Goal: Task Accomplishment & Management: Manage account settings

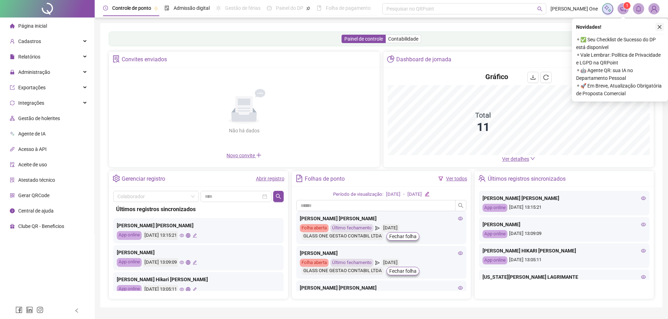
click at [658, 26] on icon "close" at bounding box center [659, 27] width 5 height 5
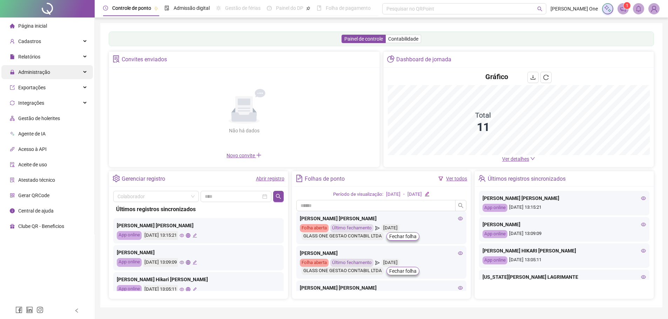
click at [41, 75] on span "Administração" at bounding box center [34, 72] width 32 height 6
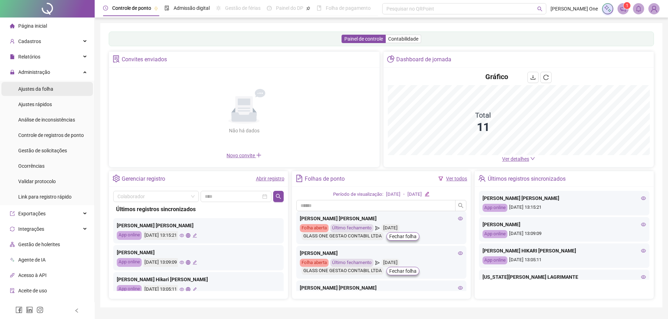
click at [44, 87] on span "Ajustes da folha" at bounding box center [35, 89] width 35 height 6
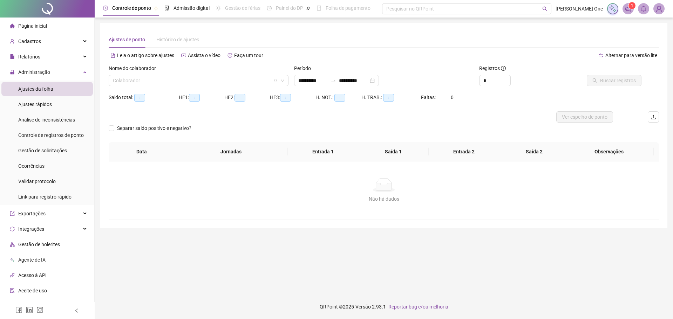
type input "**********"
click at [130, 81] on input "search" at bounding box center [195, 80] width 165 height 11
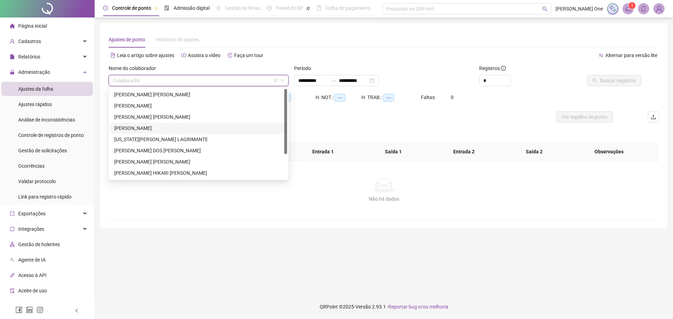
click at [149, 126] on div "[PERSON_NAME]" at bounding box center [198, 128] width 169 height 8
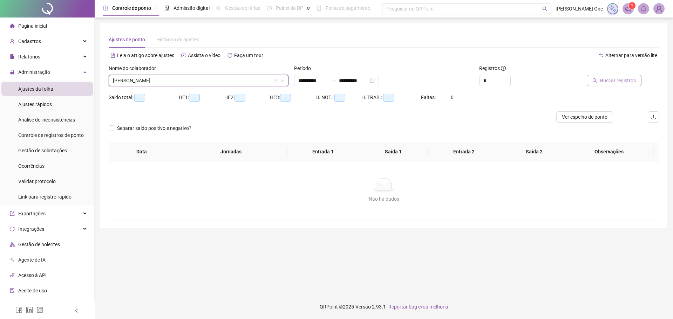
click at [617, 81] on span "Buscar registros" at bounding box center [618, 81] width 36 height 8
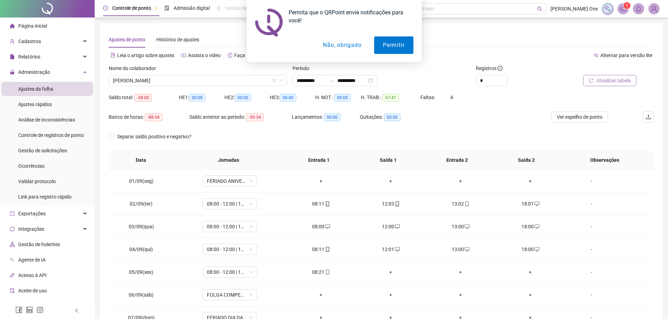
click at [346, 47] on button "Não, obrigado" at bounding box center [342, 45] width 56 height 18
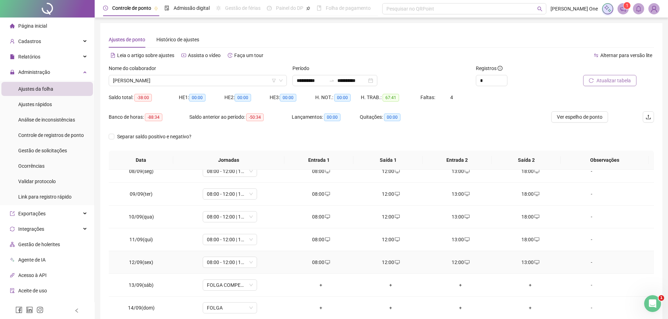
click at [454, 263] on div "12:00" at bounding box center [460, 263] width 59 height 8
type input "**********"
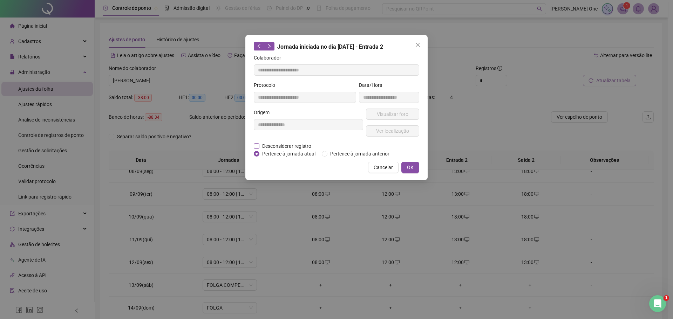
click at [281, 145] on span "Desconsiderar registro" at bounding box center [286, 146] width 55 height 8
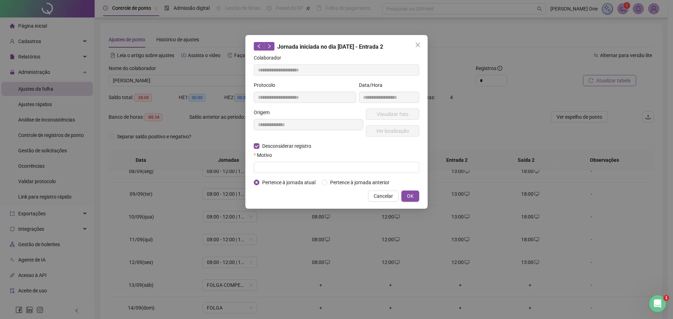
click at [288, 161] on div "Motivo" at bounding box center [336, 156] width 165 height 11
click at [288, 163] on input "text" at bounding box center [336, 167] width 165 height 11
drag, startPoint x: 315, startPoint y: 170, endPoint x: 226, endPoint y: 168, distance: 88.7
click at [226, 168] on div "**********" at bounding box center [336, 159] width 673 height 319
type input "**********"
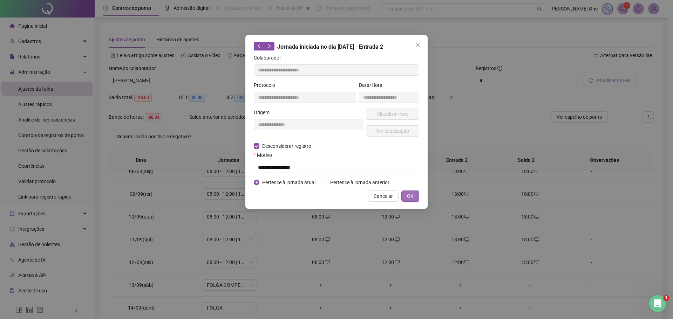
click at [410, 195] on span "OK" at bounding box center [410, 196] width 7 height 8
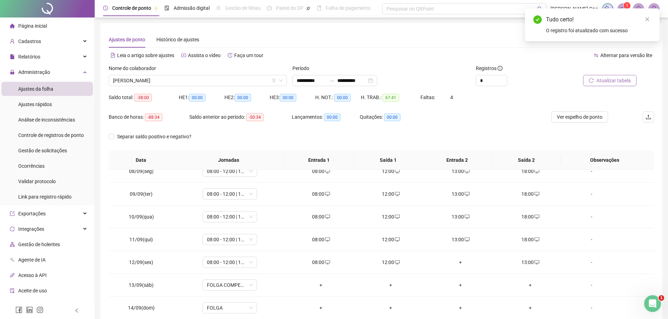
click at [619, 78] on span "Atualizar tabela" at bounding box center [613, 81] width 34 height 8
click at [495, 79] on input "*" at bounding box center [491, 80] width 31 height 11
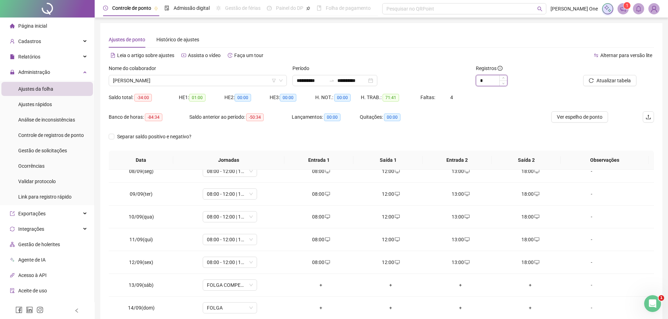
click at [495, 79] on input "*" at bounding box center [491, 80] width 31 height 11
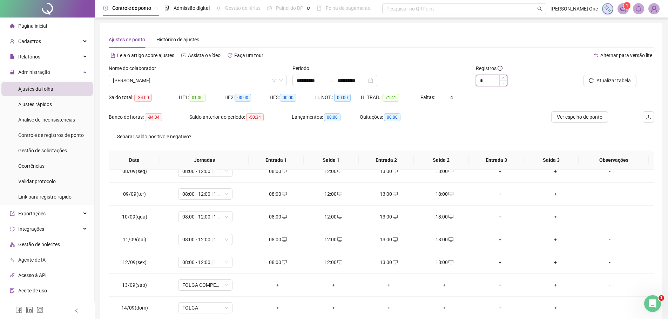
type input "*"
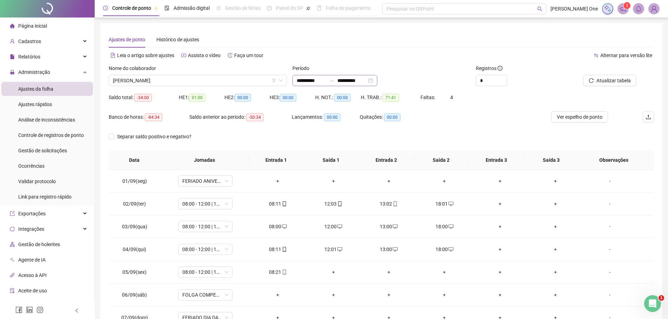
click at [377, 81] on div "**********" at bounding box center [334, 80] width 85 height 11
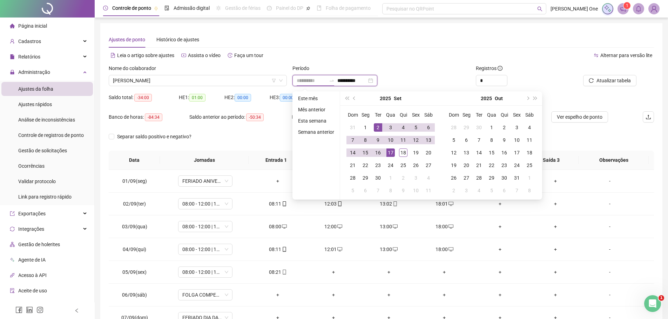
type input "**********"
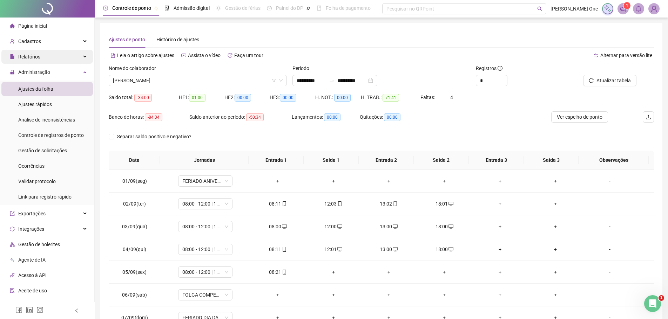
click at [46, 60] on div "Relatórios" at bounding box center [46, 57] width 91 height 14
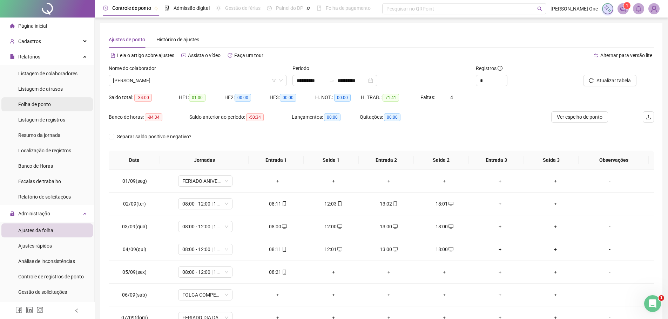
click at [41, 106] on span "Folha de ponto" at bounding box center [34, 105] width 33 height 6
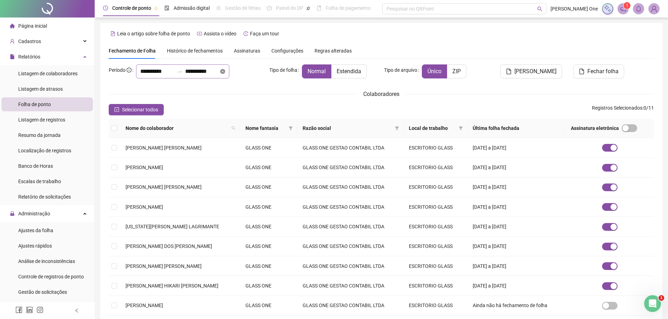
click at [225, 73] on icon "close-circle" at bounding box center [222, 71] width 5 height 5
click at [229, 73] on div at bounding box center [182, 72] width 93 height 14
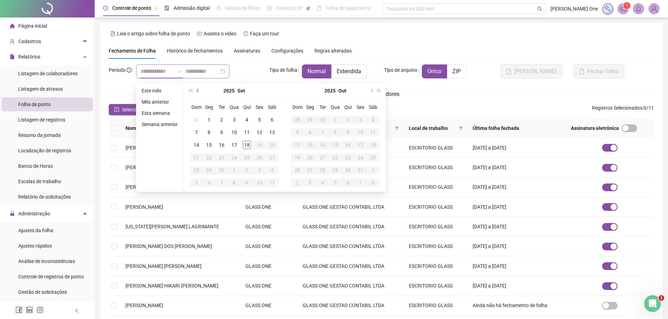
click at [197, 88] on button "prev-year" at bounding box center [198, 91] width 8 height 14
type input "**********"
click at [259, 120] on div "1" at bounding box center [259, 120] width 8 height 8
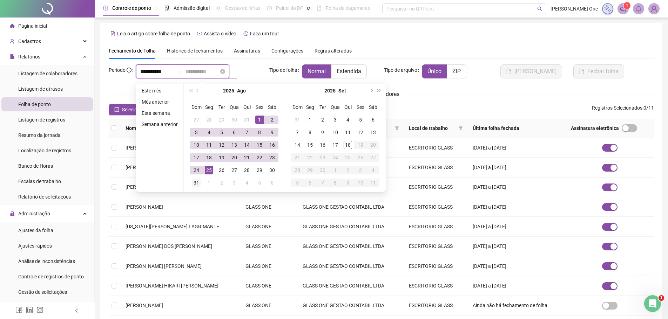
type input "**********"
click at [199, 178] on td "31" at bounding box center [196, 183] width 13 height 13
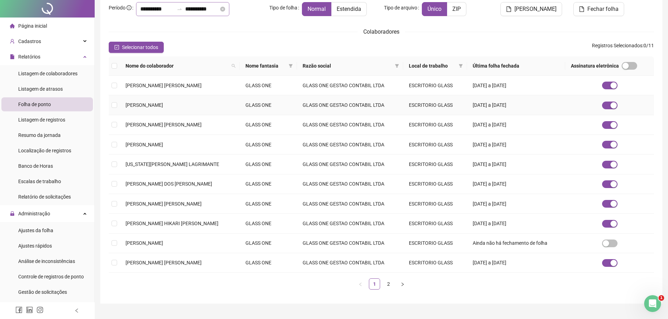
scroll to position [78, 0]
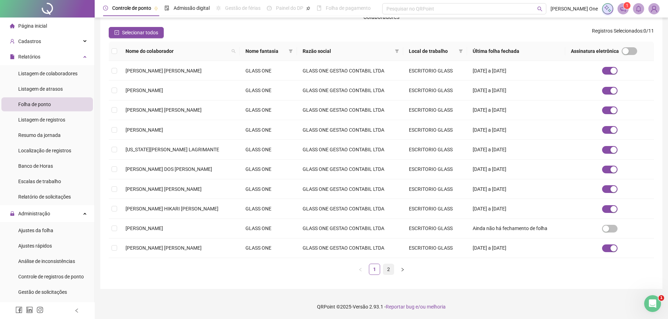
click at [389, 270] on link "2" at bounding box center [388, 269] width 11 height 11
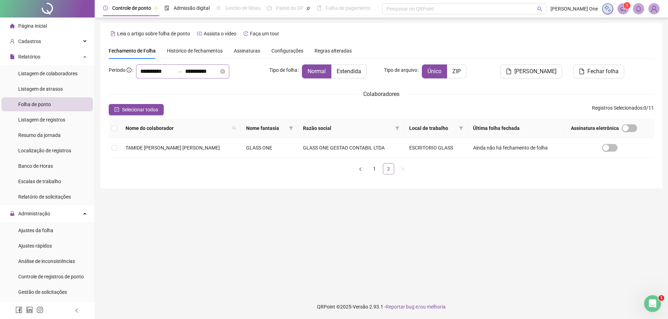
scroll to position [0, 0]
click at [373, 171] on link "1" at bounding box center [377, 169] width 11 height 11
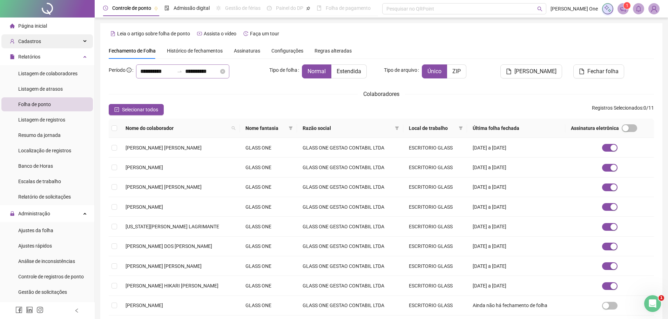
click at [54, 45] on div "Cadastros" at bounding box center [46, 41] width 91 height 14
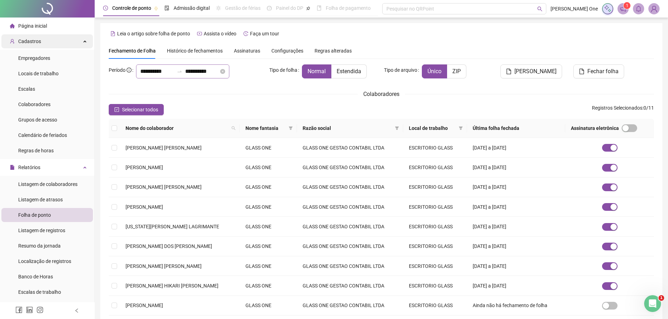
click at [38, 43] on span "Cadastros" at bounding box center [29, 42] width 23 height 6
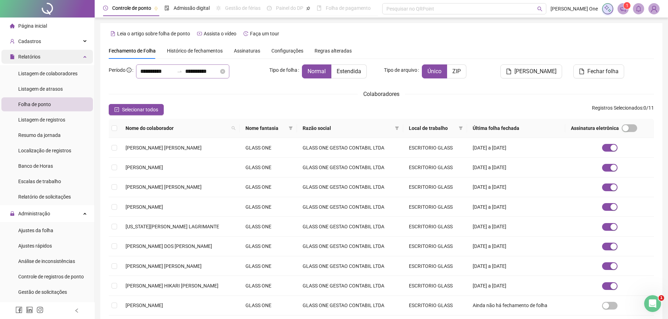
click at [40, 58] on span "Relatórios" at bounding box center [29, 57] width 22 height 6
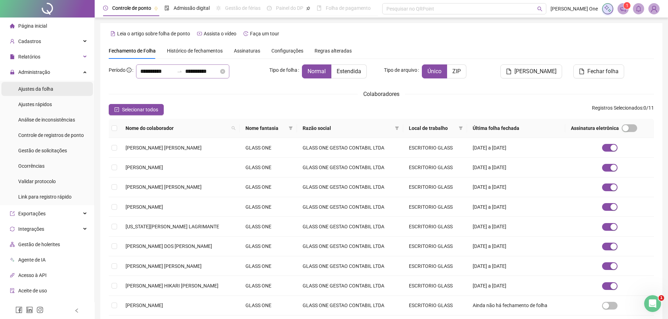
click at [49, 87] on span "Ajustes da folha" at bounding box center [35, 89] width 35 height 6
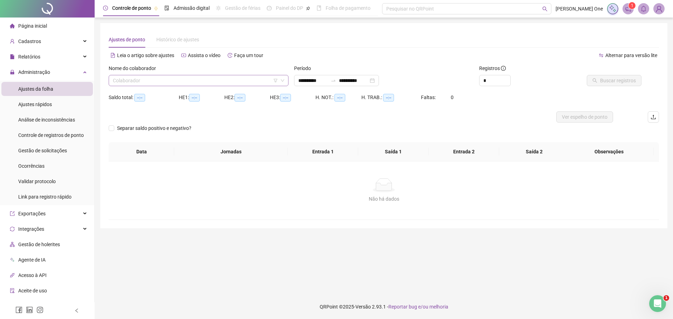
click at [155, 81] on input "search" at bounding box center [195, 80] width 165 height 11
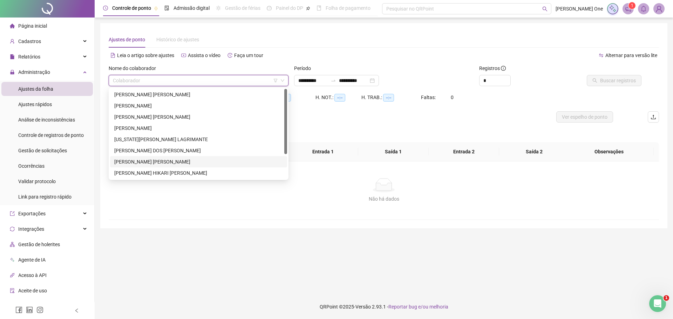
click at [144, 162] on div "[PERSON_NAME] [PERSON_NAME]" at bounding box center [198, 162] width 169 height 8
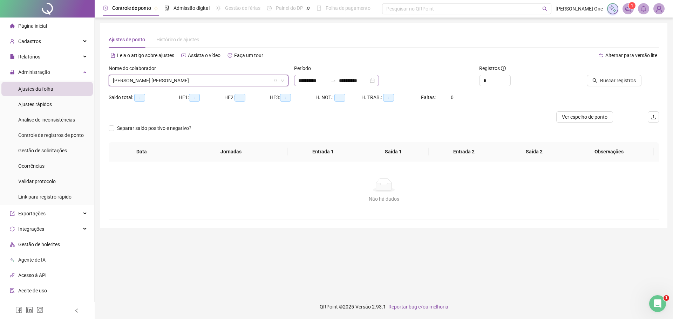
click at [379, 78] on div "**********" at bounding box center [336, 80] width 85 height 11
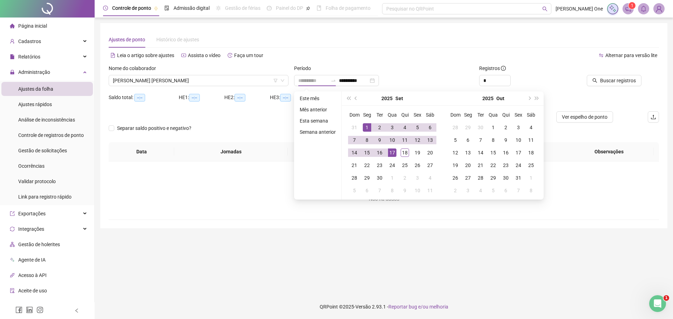
click at [366, 123] on div "1" at bounding box center [367, 127] width 8 height 8
type input "**********"
click at [402, 152] on div "18" at bounding box center [405, 153] width 8 height 8
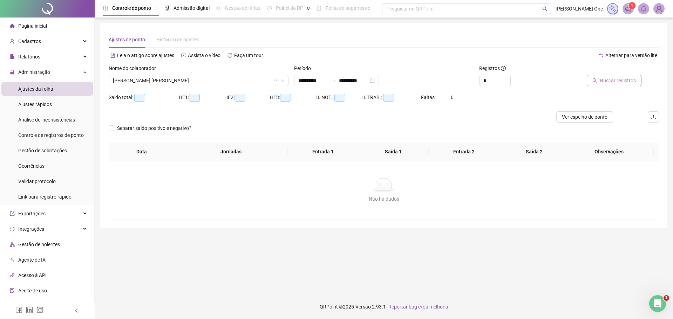
click at [617, 79] on span "Buscar registros" at bounding box center [618, 81] width 36 height 8
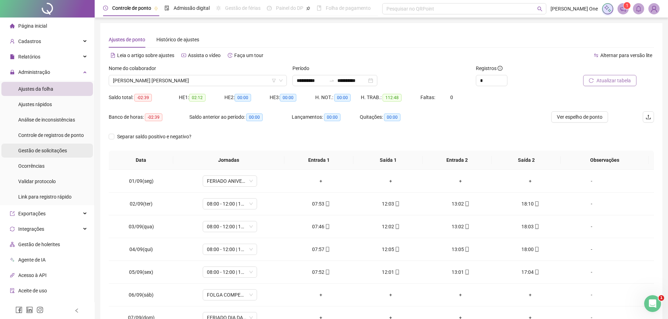
click at [67, 151] on li "Gestão de solicitações" at bounding box center [46, 151] width 91 height 14
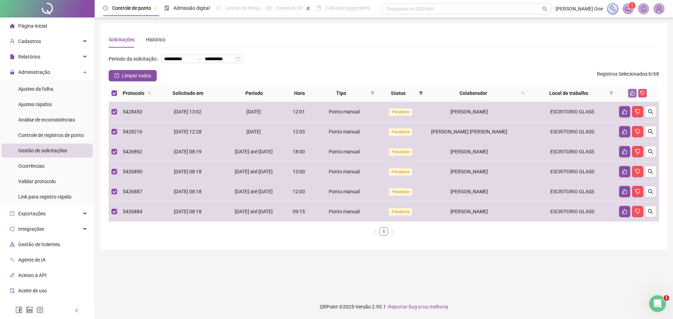
click at [632, 96] on icon "like" at bounding box center [632, 93] width 5 height 5
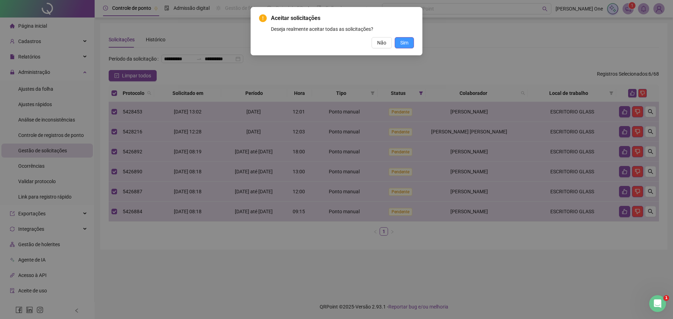
click at [405, 42] on span "Sim" at bounding box center [404, 43] width 8 height 8
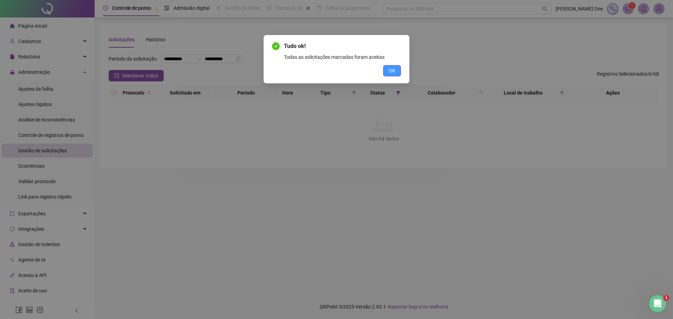
click at [395, 73] on button "OK" at bounding box center [392, 70] width 18 height 11
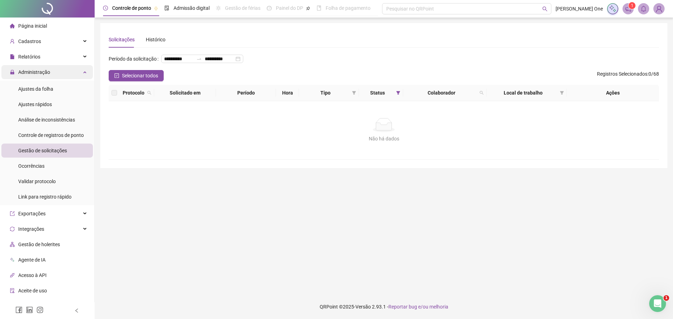
click at [50, 74] on div "Administração" at bounding box center [46, 72] width 91 height 14
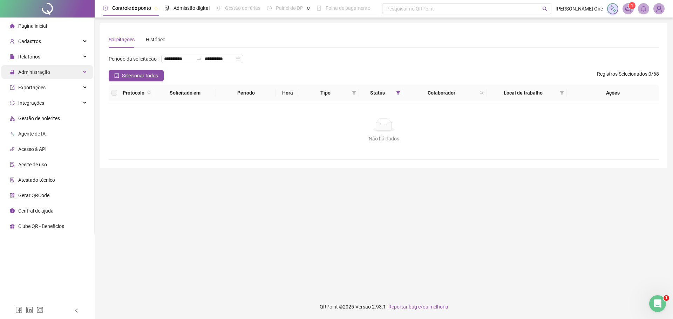
click at [53, 73] on div "Administração" at bounding box center [46, 72] width 91 height 14
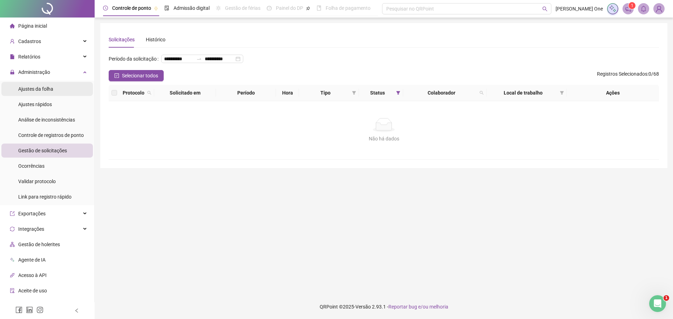
click at [56, 93] on li "Ajustes da folha" at bounding box center [46, 89] width 91 height 14
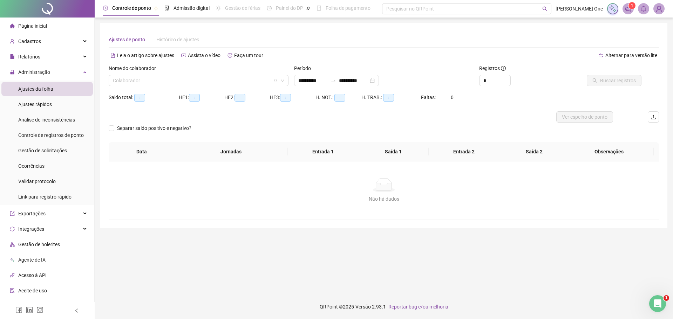
type input "**********"
click at [212, 80] on input "search" at bounding box center [195, 80] width 165 height 11
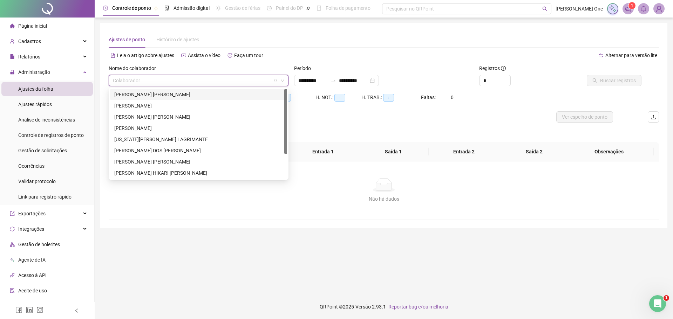
click at [212, 80] on input "search" at bounding box center [195, 80] width 165 height 11
